Goal: Task Accomplishment & Management: Manage account settings

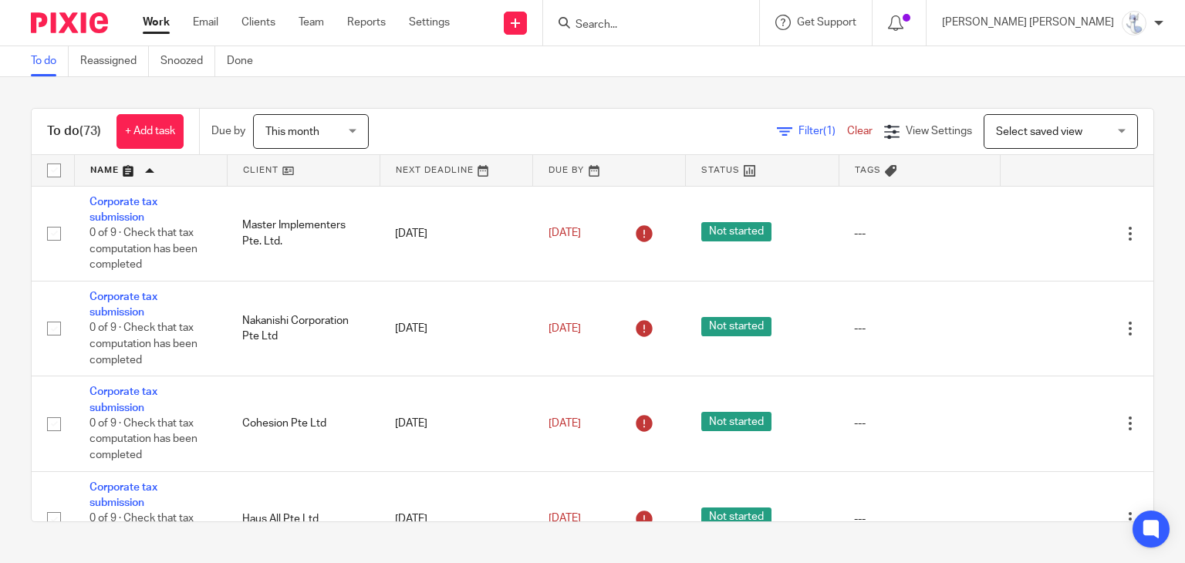
scroll to position [77, 0]
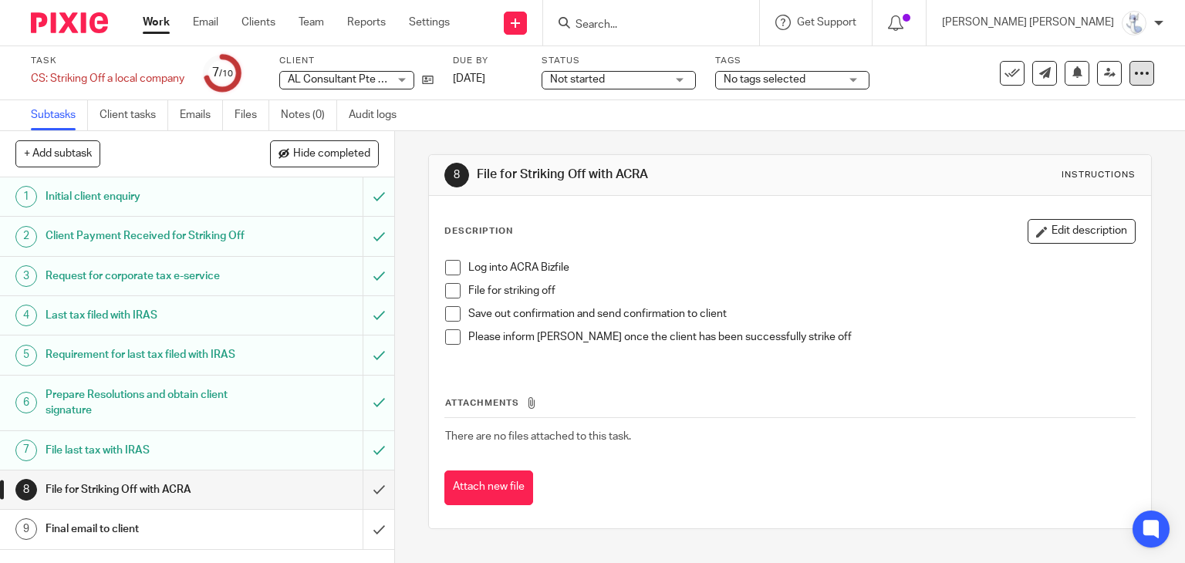
click at [1134, 75] on icon at bounding box center [1141, 73] width 15 height 15
click at [1093, 139] on link "Advanced task editor" at bounding box center [1082, 135] width 102 height 11
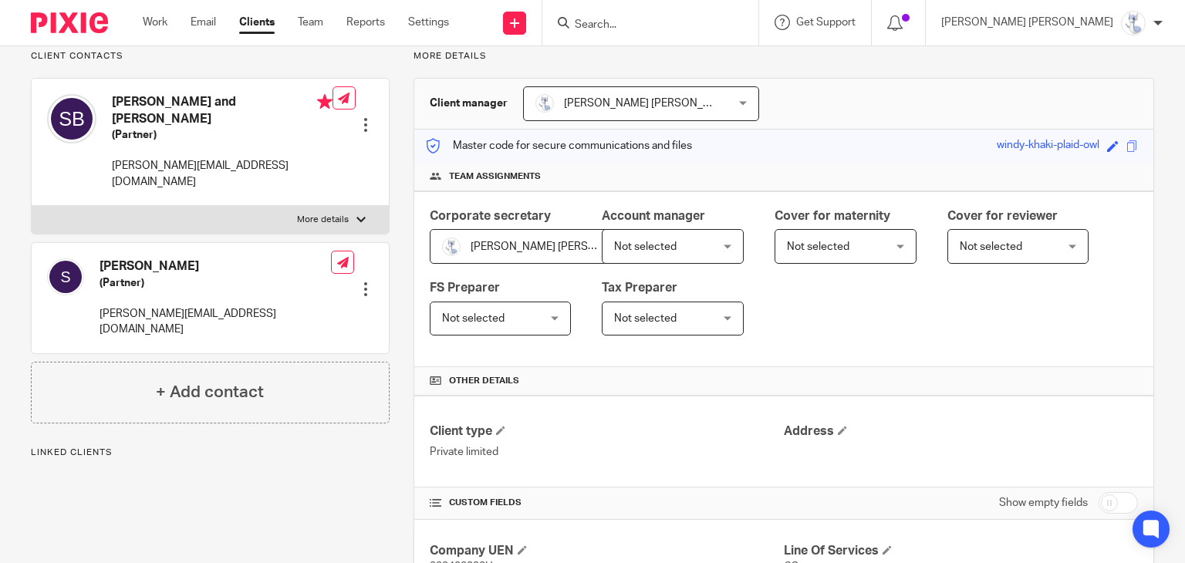
scroll to position [231, 0]
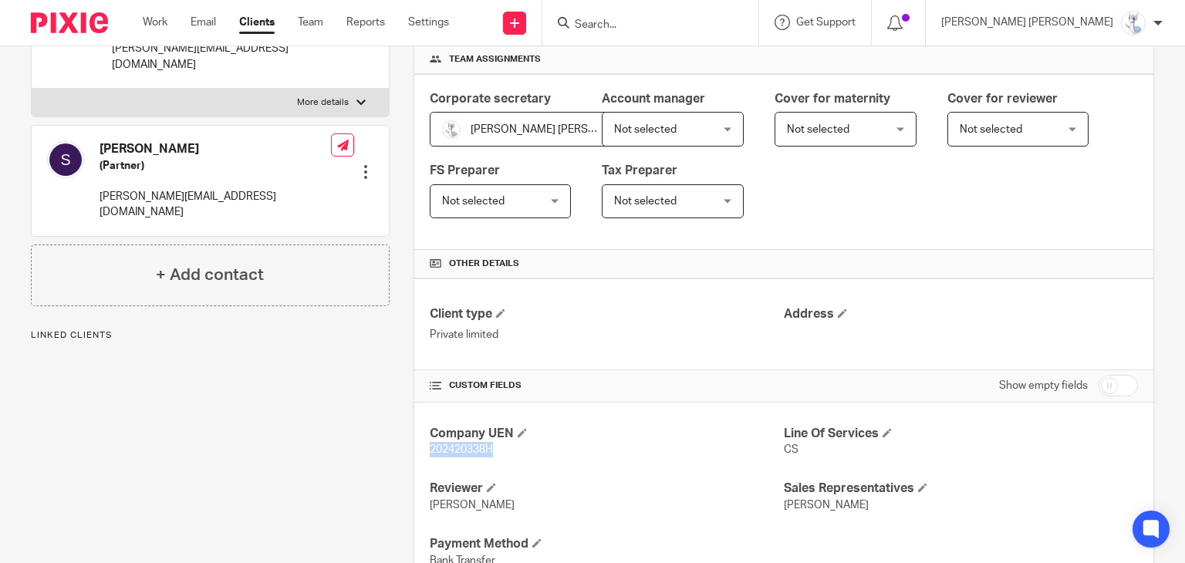
drag, startPoint x: 426, startPoint y: 447, endPoint x: 489, endPoint y: 448, distance: 63.2
click at [489, 448] on span "202420338H" at bounding box center [461, 449] width 63 height 11
copy span "202420338H"
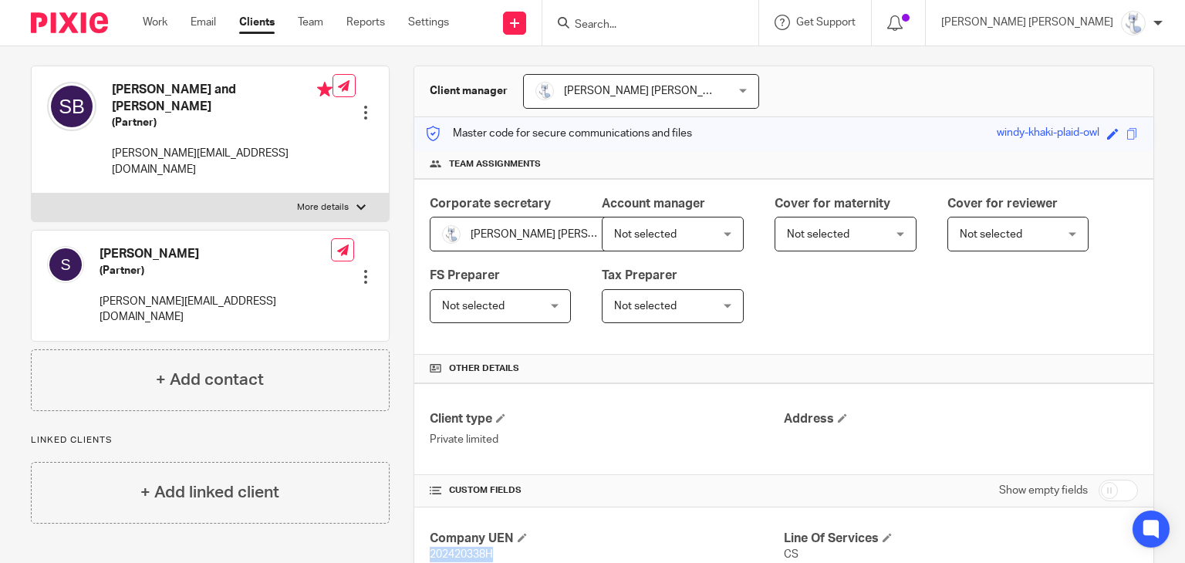
scroll to position [0, 0]
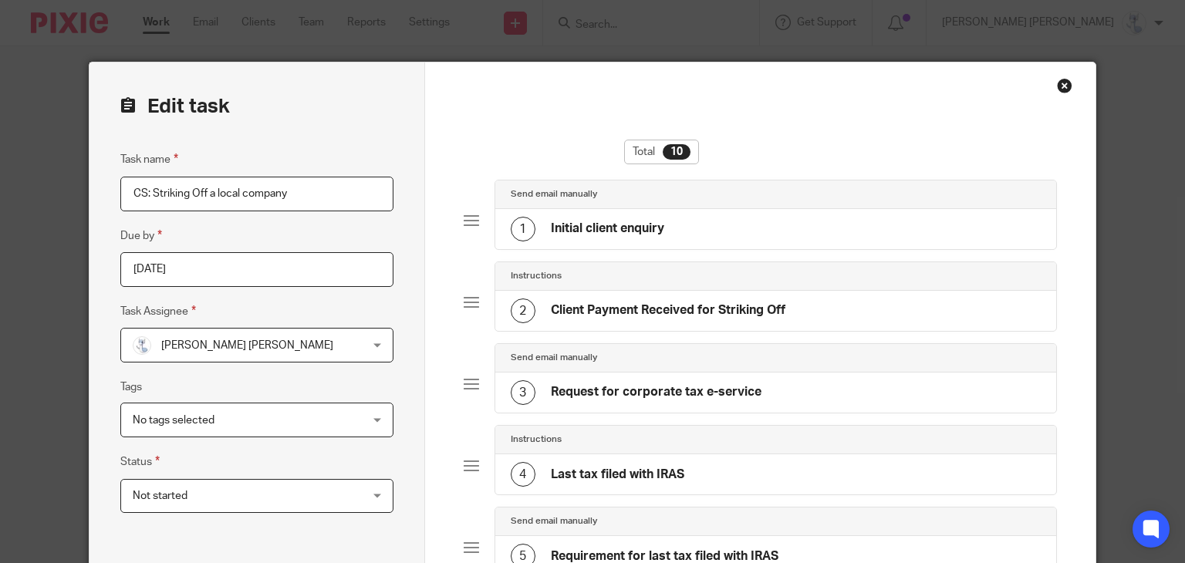
click at [298, 197] on input "CS: Striking Off a local company" at bounding box center [256, 194] width 273 height 35
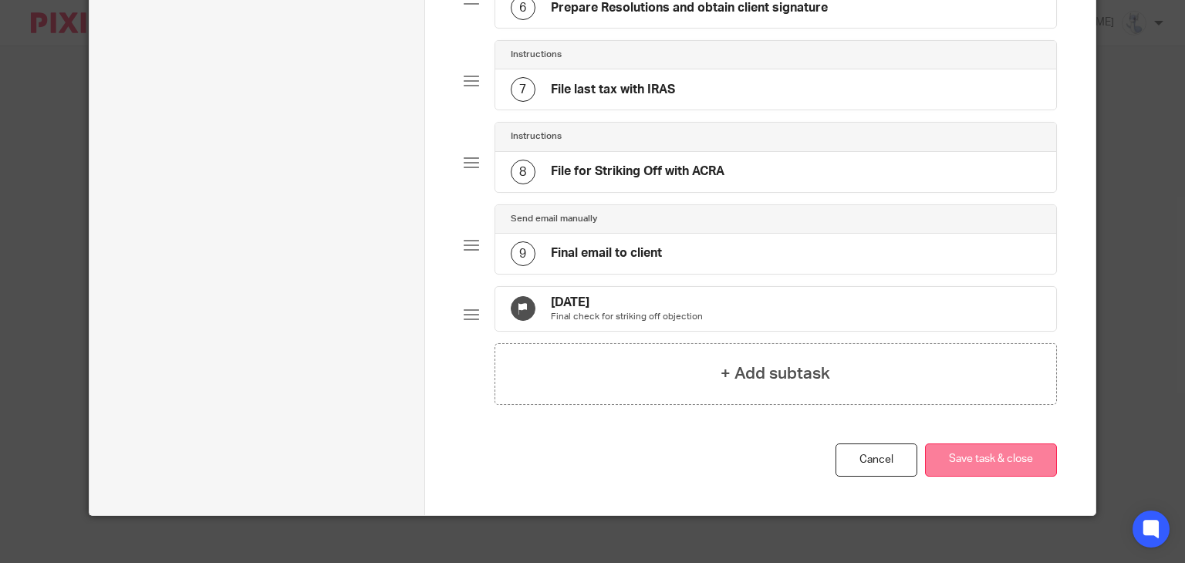
scroll to position [652, 0]
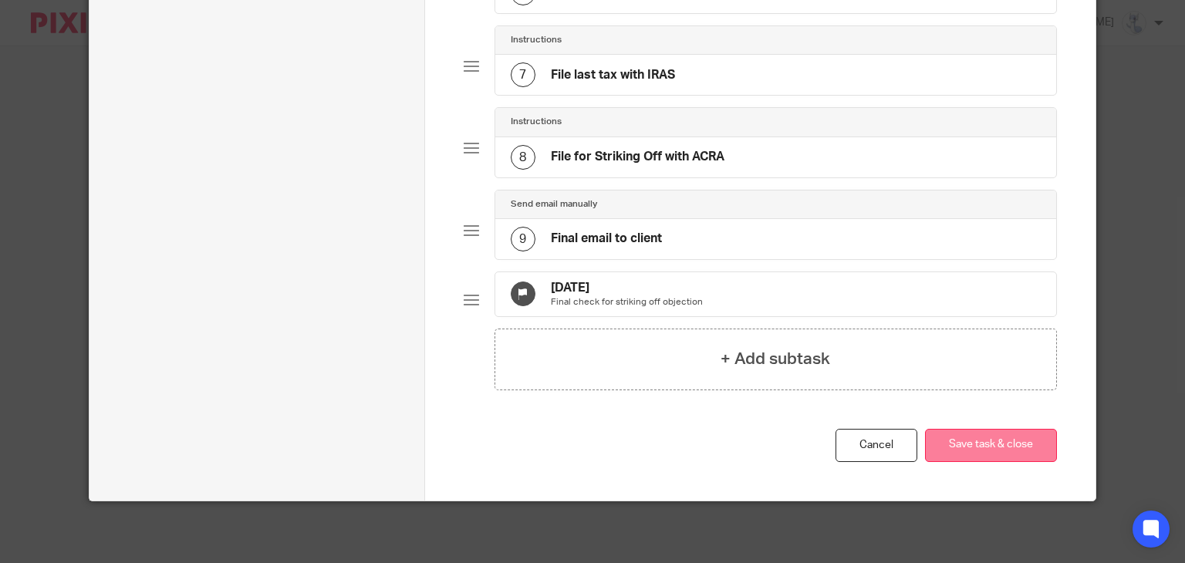
type input "CS: Striking Off a local company (check status in Oct)"
click at [998, 455] on button "Save task & close" at bounding box center [991, 445] width 132 height 33
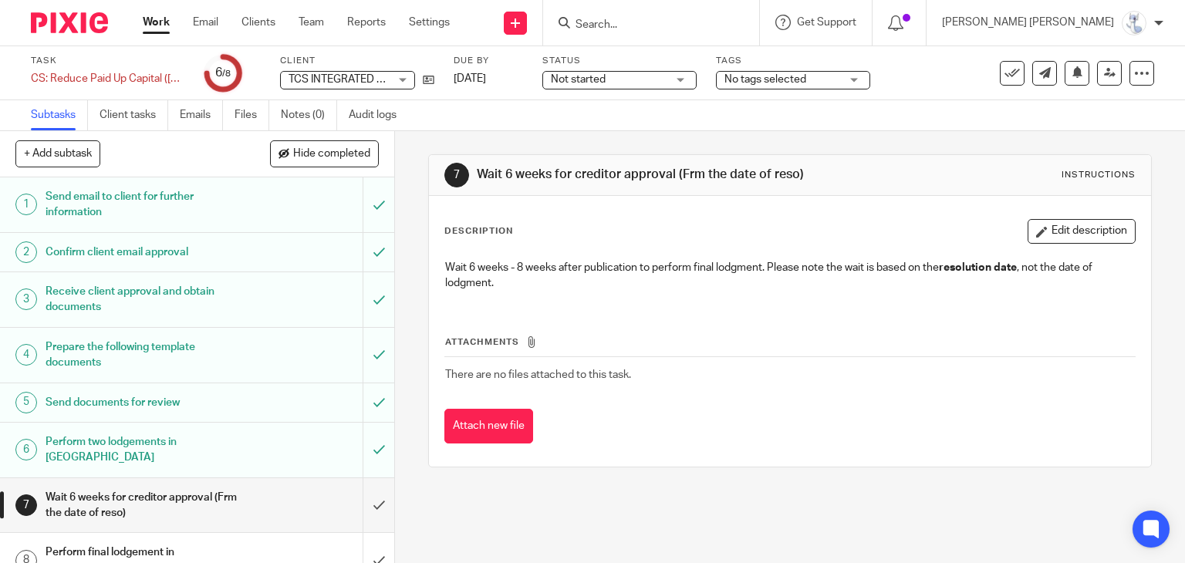
drag, startPoint x: 475, startPoint y: 174, endPoint x: 757, endPoint y: 170, distance: 281.5
click at [757, 170] on h1 "Wait 6 weeks for creditor approval (Frm the date of reso)" at bounding box center [650, 175] width 346 height 16
click at [675, 173] on h1 "Wait 6 weeks for creditor approval (Frm the date of reso)" at bounding box center [650, 175] width 346 height 16
click at [484, 201] on div "Description Edit description Wait 6 weeks - 8 weeks after publication to perfor…" at bounding box center [790, 331] width 723 height 271
drag, startPoint x: 474, startPoint y: 176, endPoint x: 794, endPoint y: 170, distance: 320.1
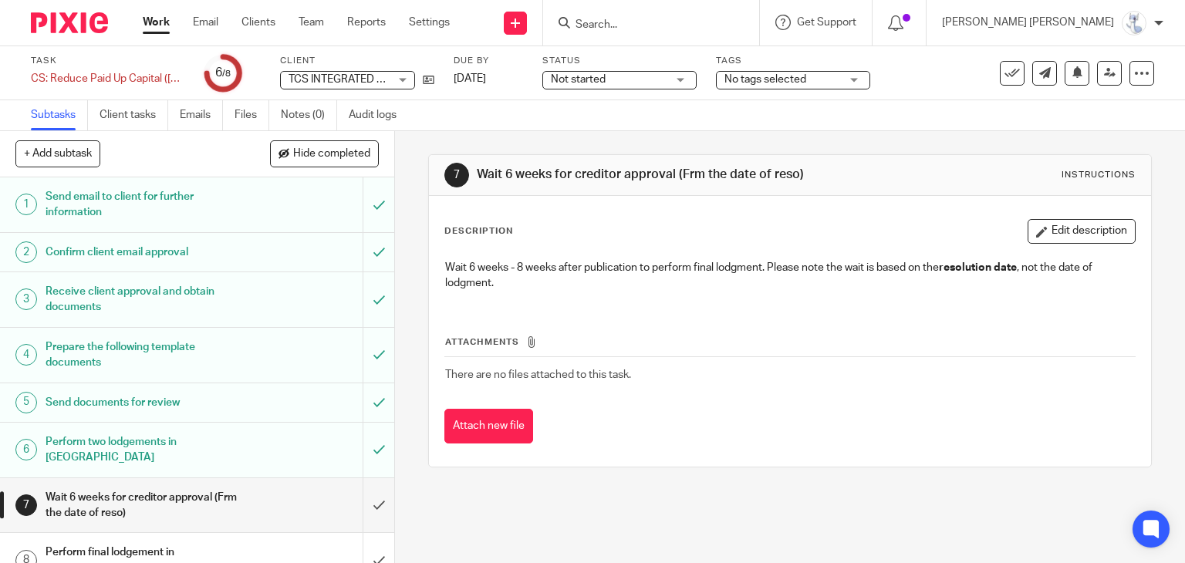
click at [794, 170] on h1 "Wait 6 weeks for creditor approval (Frm the date of reso)" at bounding box center [650, 175] width 346 height 16
click at [775, 177] on h1 "Wait 6 weeks for creditor approval (Frm the date of reso)" at bounding box center [650, 175] width 346 height 16
click at [163, 541] on h1 "Perform final lodgement in ACRA" at bounding box center [146, 560] width 201 height 39
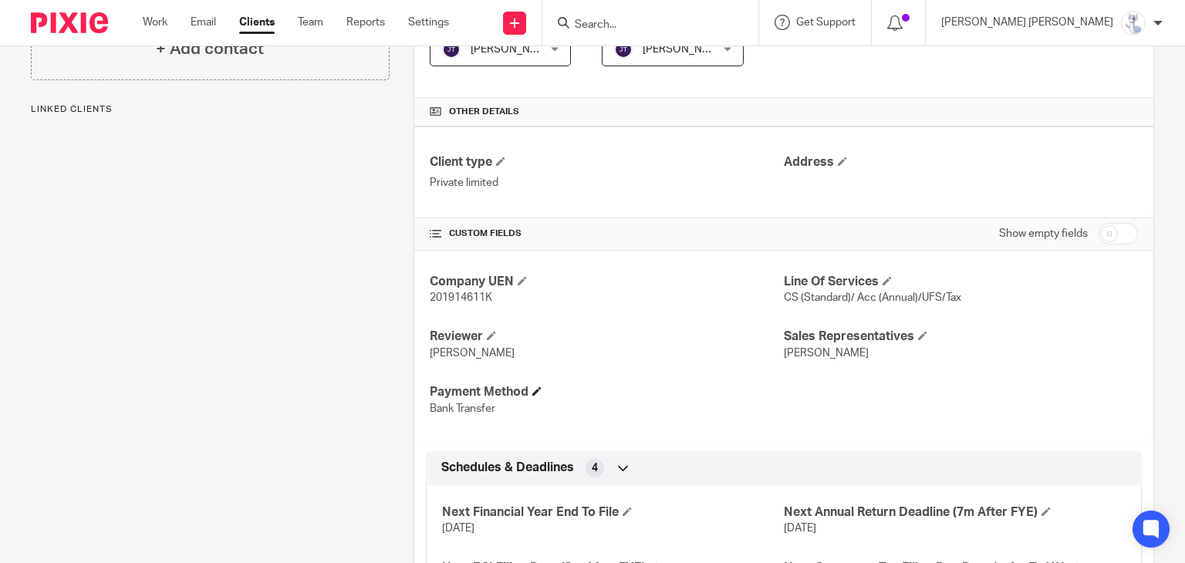
scroll to position [386, 0]
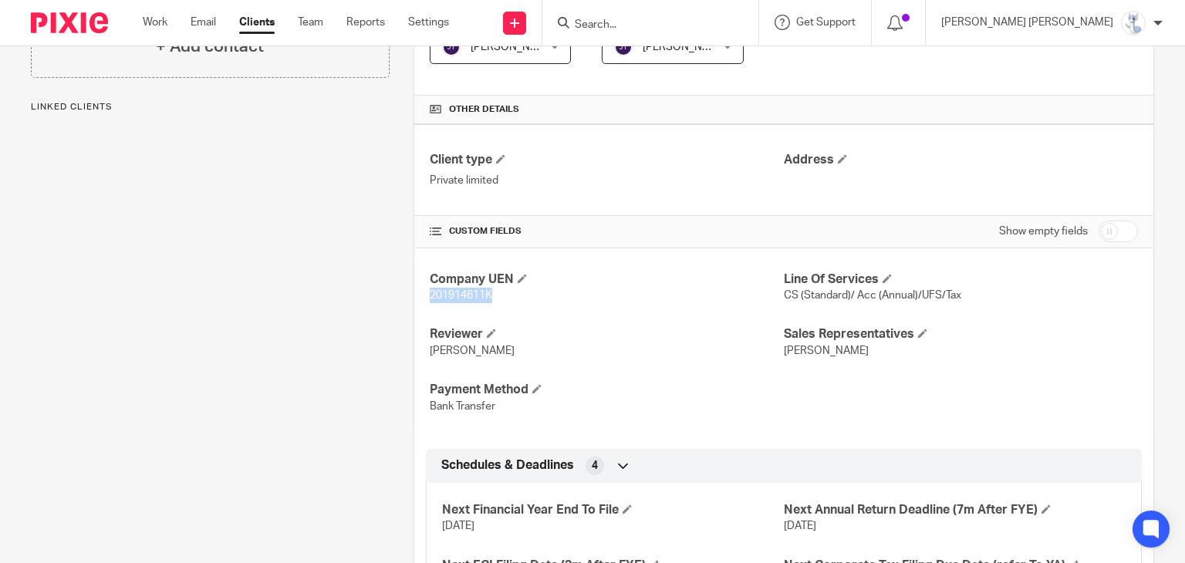
drag, startPoint x: 467, startPoint y: 294, endPoint x: 507, endPoint y: 293, distance: 40.1
click at [507, 293] on p "201914611K" at bounding box center [607, 295] width 354 height 15
copy span "201914611K"
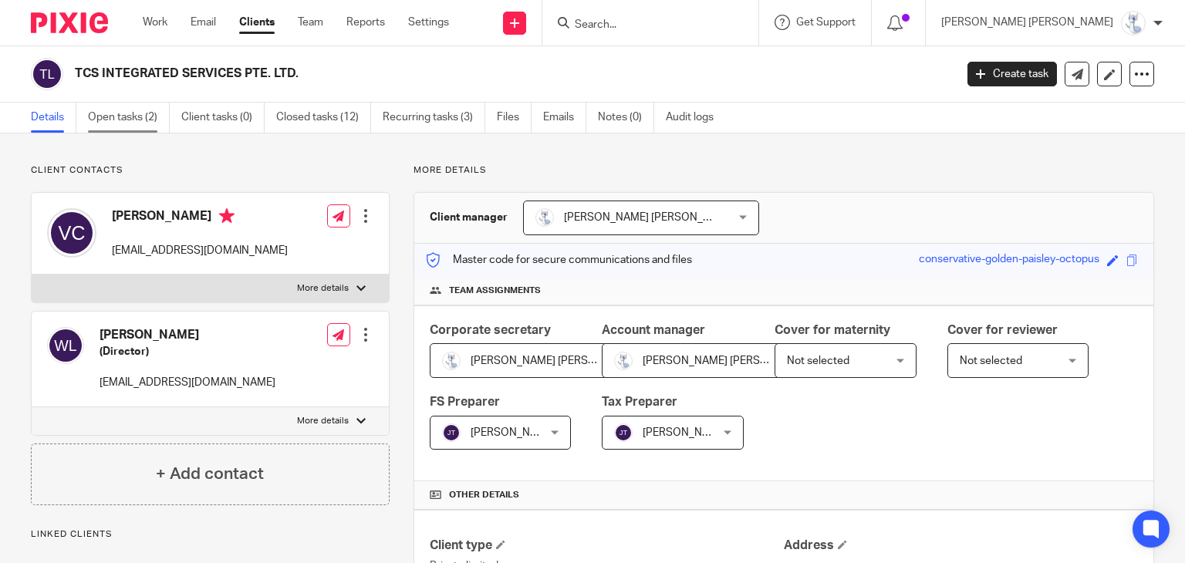
click at [139, 124] on link "Open tasks (2)" at bounding box center [129, 118] width 82 height 30
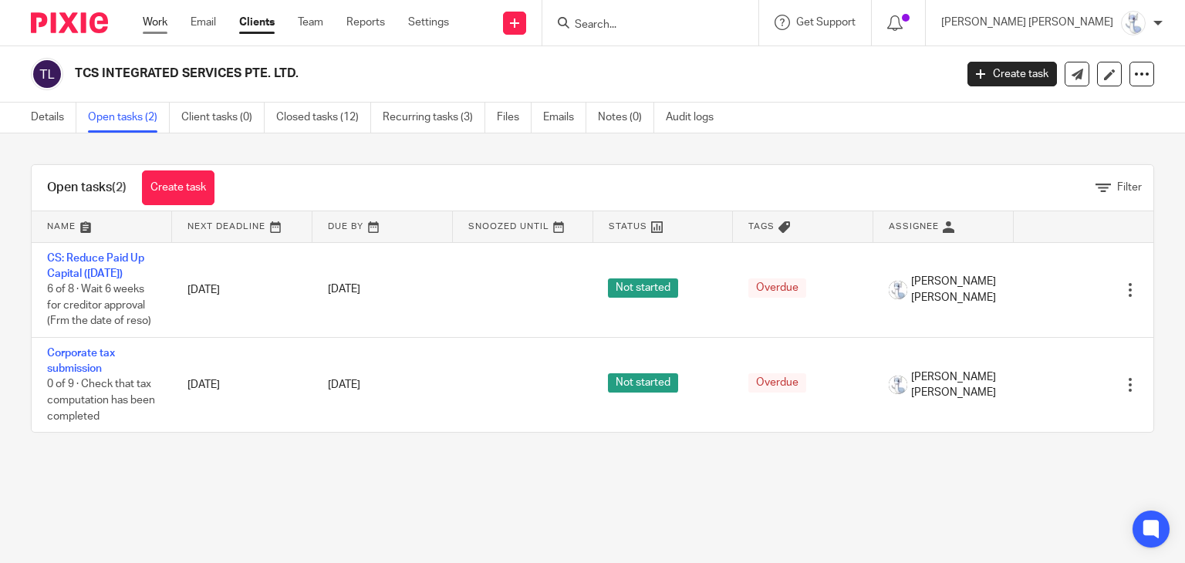
click at [150, 26] on link "Work" at bounding box center [155, 22] width 25 height 15
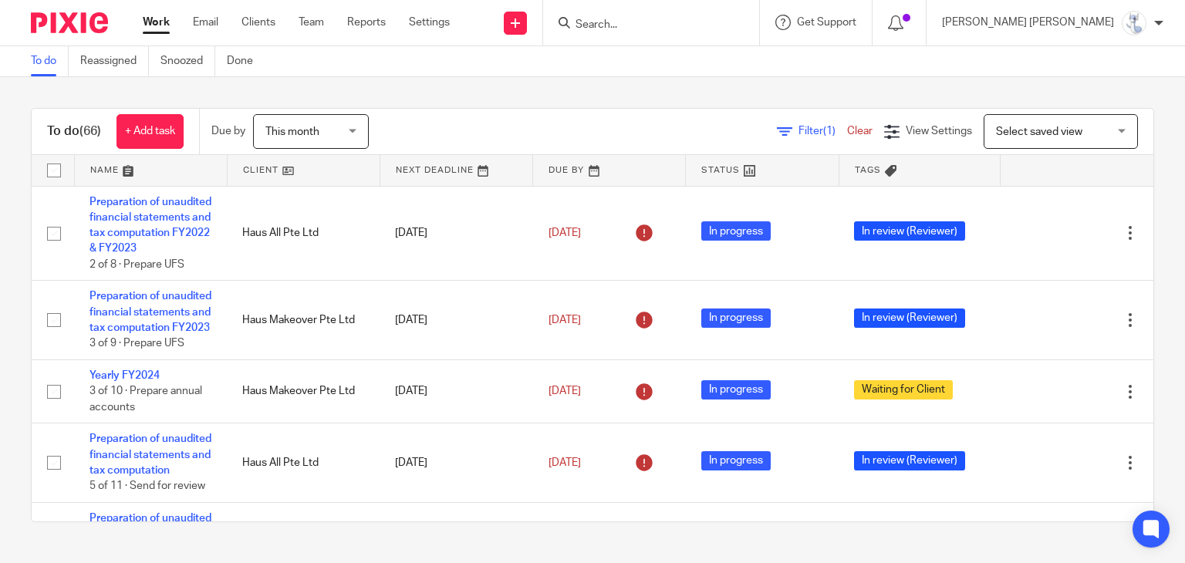
click at [713, 25] on input "Search" at bounding box center [643, 26] width 139 height 14
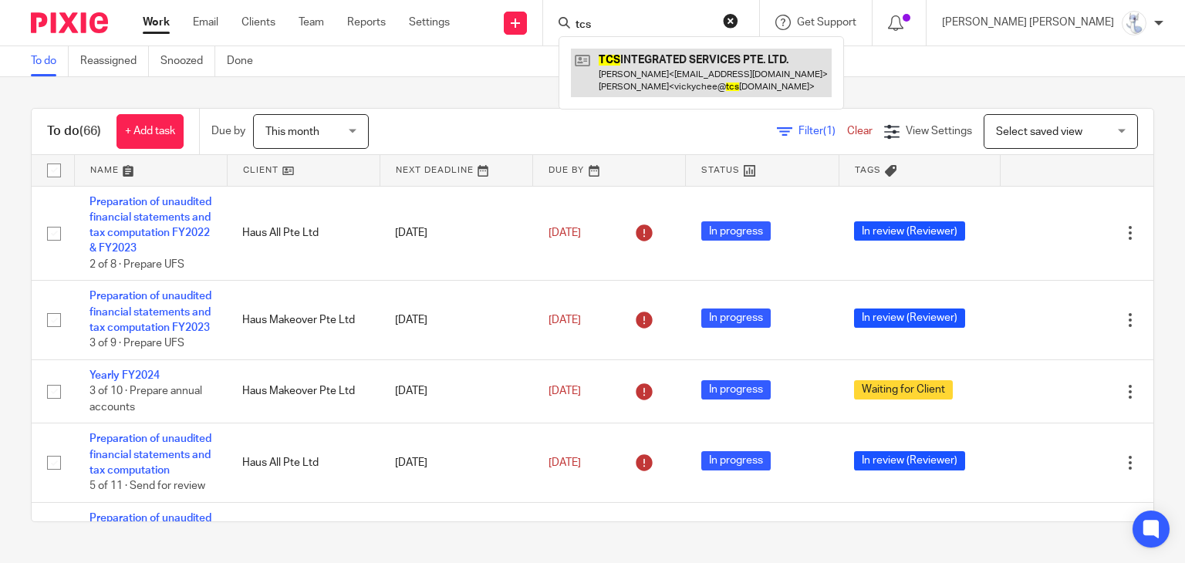
type input "tcs"
click at [738, 50] on link at bounding box center [701, 73] width 261 height 48
click at [715, 65] on link at bounding box center [701, 73] width 261 height 48
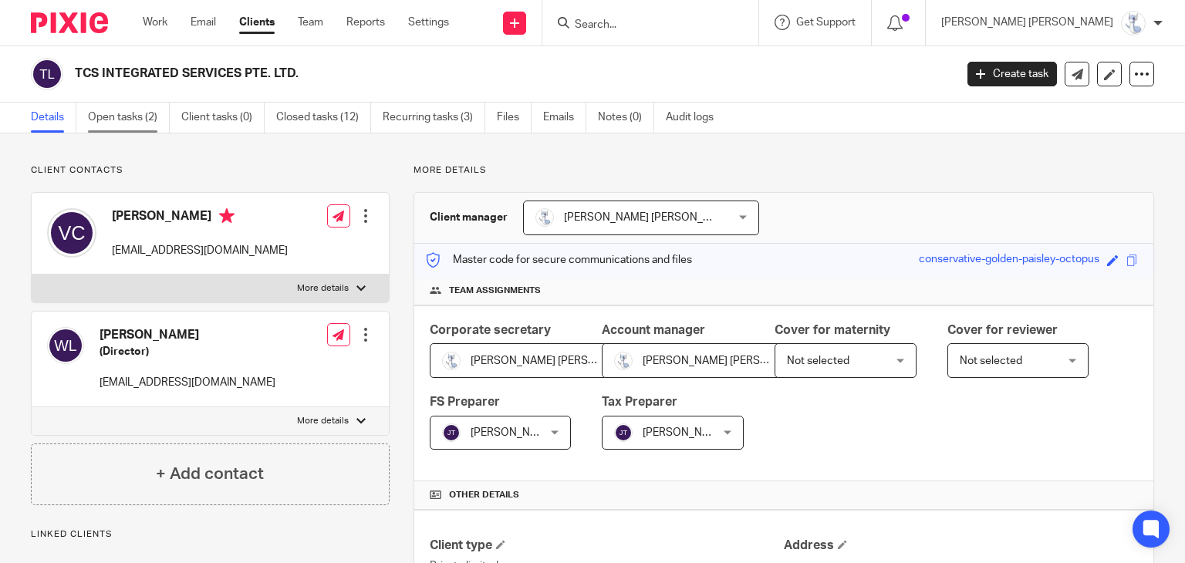
click at [103, 109] on link "Open tasks (2)" at bounding box center [129, 118] width 82 height 30
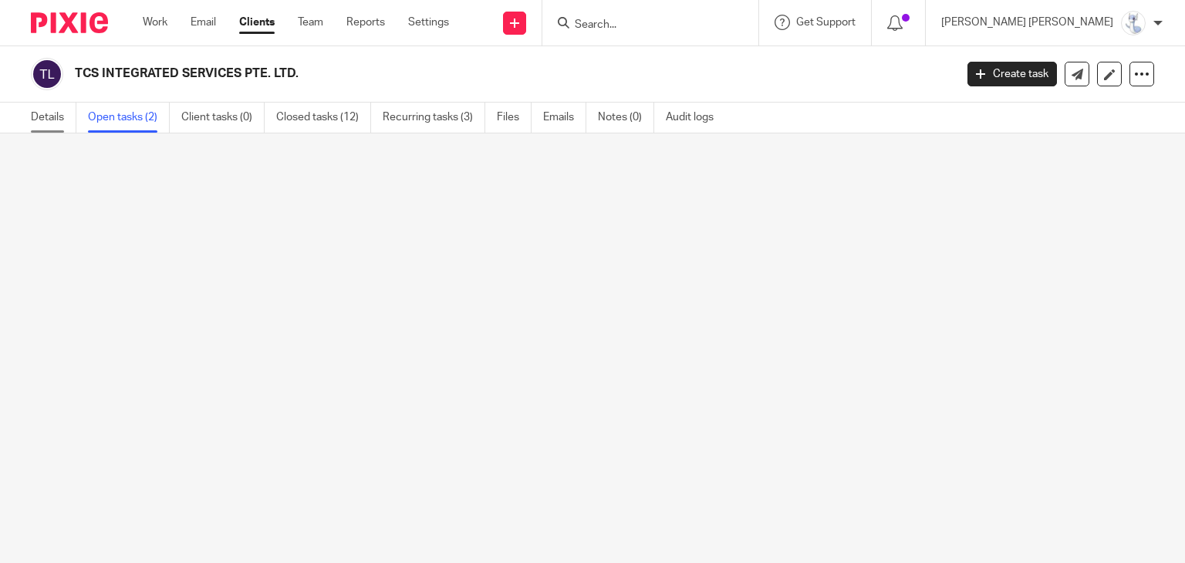
click at [46, 120] on link "Details" at bounding box center [54, 118] width 46 height 30
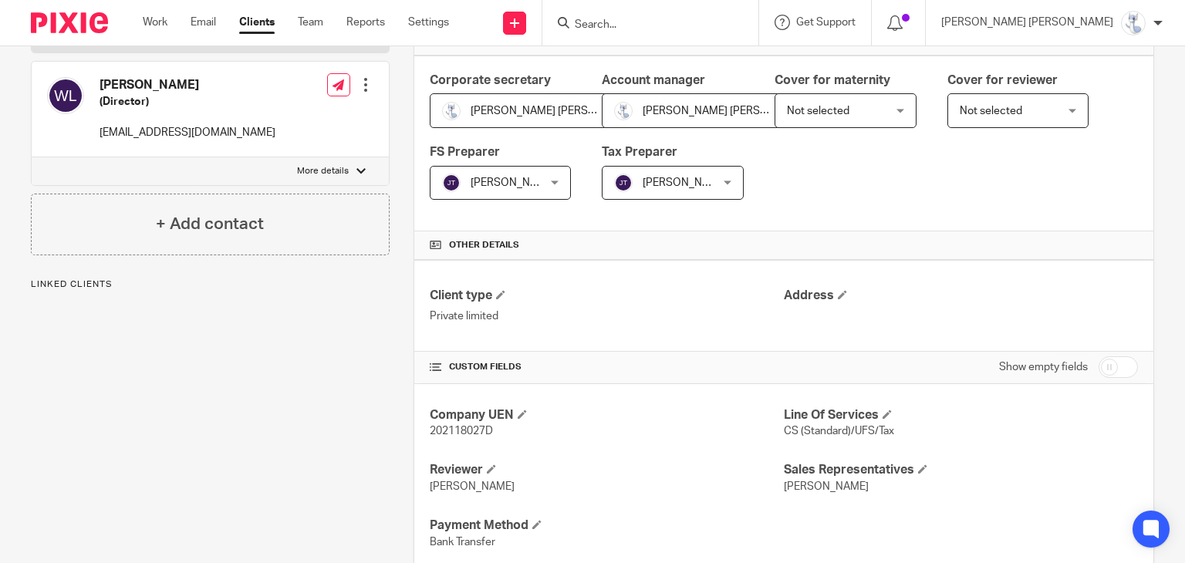
scroll to position [309, 0]
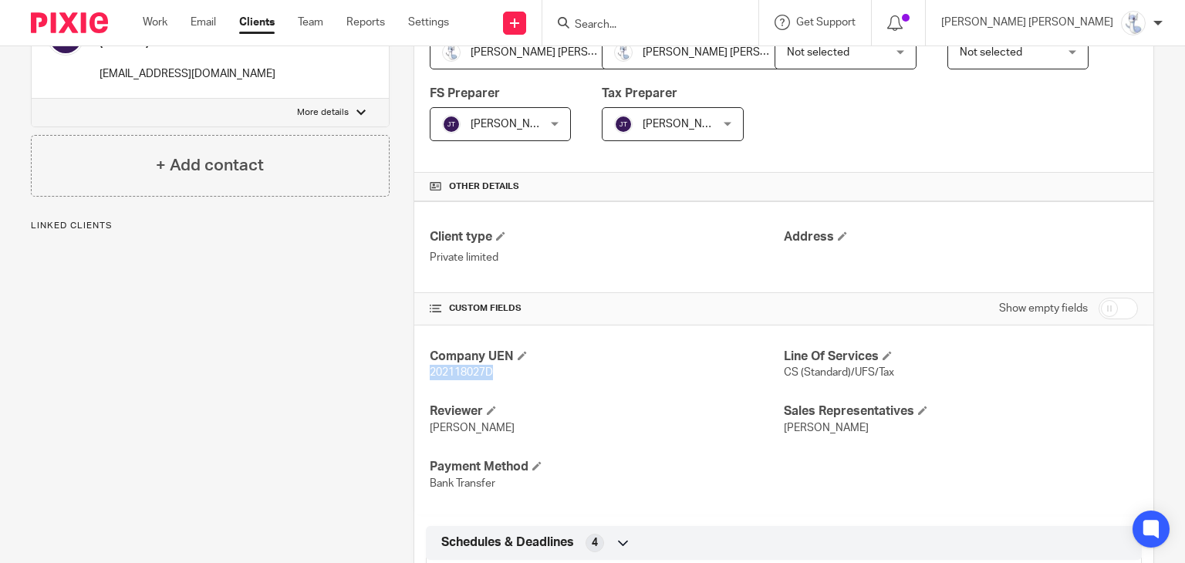
drag, startPoint x: 426, startPoint y: 371, endPoint x: 487, endPoint y: 365, distance: 62.0
click at [487, 365] on p "202118027D" at bounding box center [607, 372] width 354 height 15
copy span "202118027D"
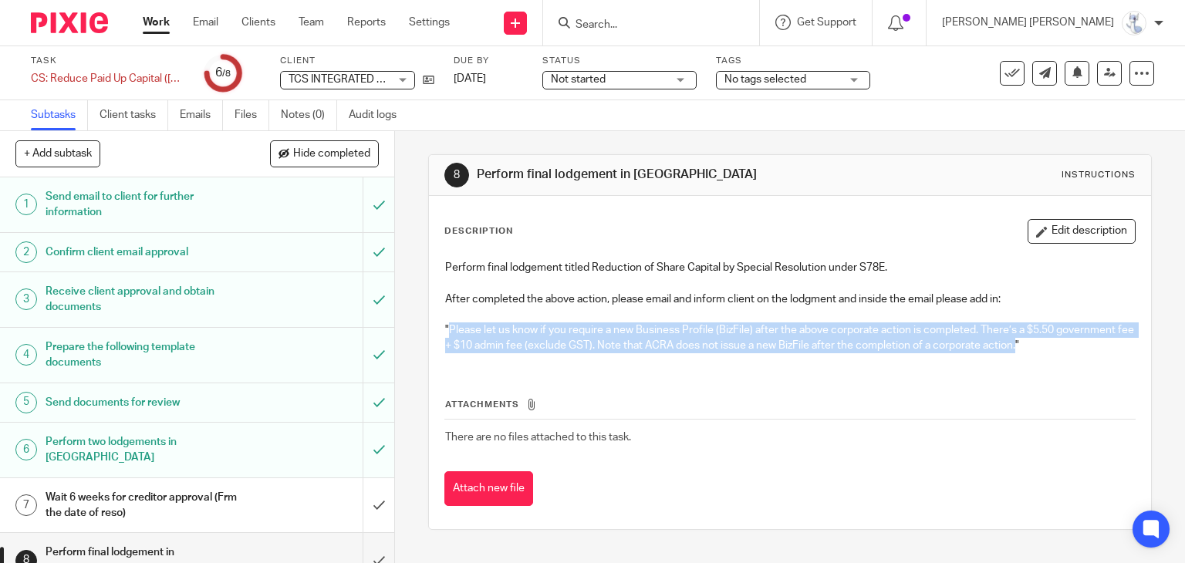
drag, startPoint x: 443, startPoint y: 330, endPoint x: 1029, endPoint y: 346, distance: 585.6
click at [1029, 346] on p ""Please let us know if you require a new Business Profile (BizFile) after the a…" at bounding box center [790, 338] width 690 height 32
copy p "Please let us know if you require a new Business Profile (BizFile) after the ab…"
click at [1010, 72] on button at bounding box center [1012, 73] width 25 height 25
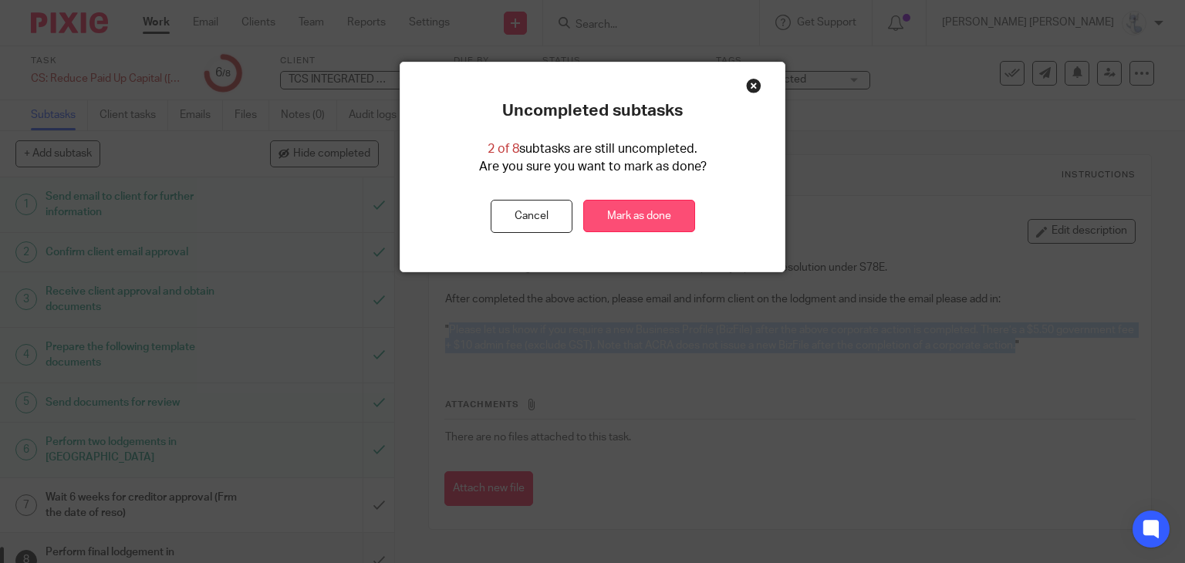
click at [630, 211] on link "Mark as done" at bounding box center [639, 216] width 112 height 33
